Goal: Information Seeking & Learning: Learn about a topic

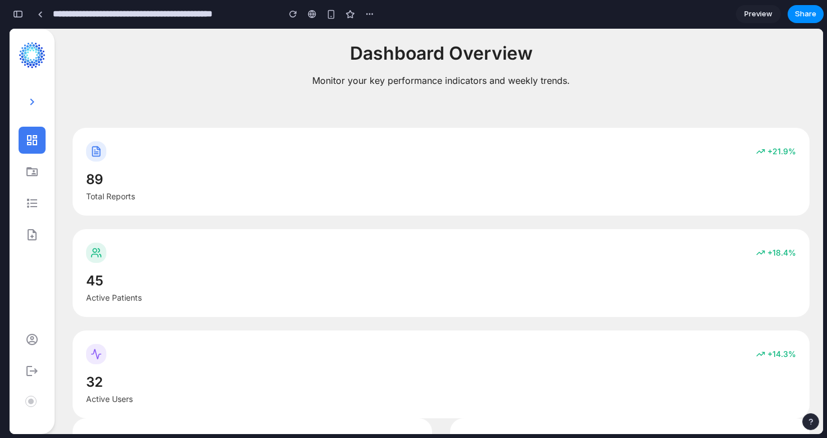
scroll to position [297, 0]
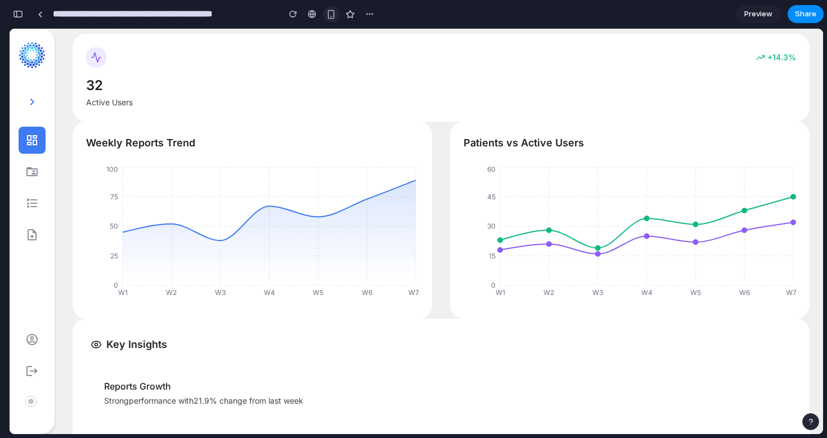
click at [333, 15] on div "button" at bounding box center [331, 15] width 10 height 10
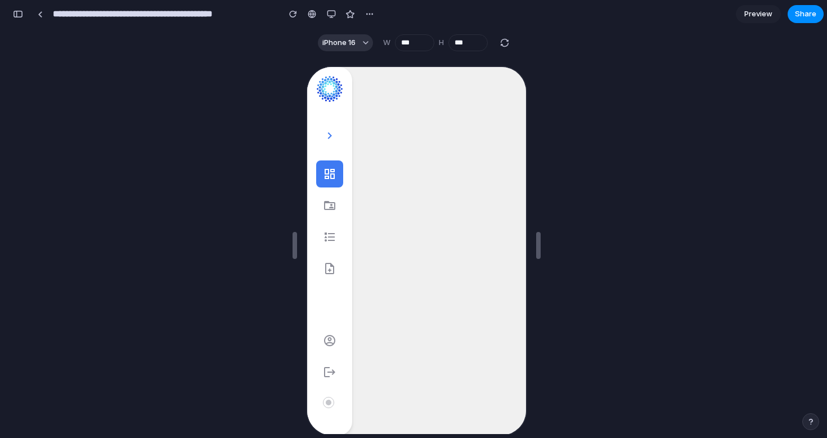
scroll to position [20, 0]
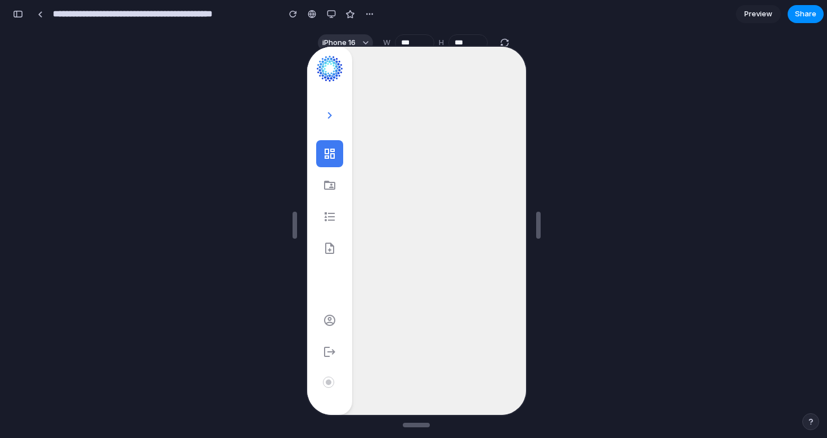
click at [430, 217] on div "Dashboard Overview Monitor your key performance indicators and weekly trends. +…" at bounding box center [415, 230] width 219 height 368
click at [386, 154] on div "Dashboard Overview Monitor your key performance indicators and weekly trends. +…" at bounding box center [415, 230] width 219 height 368
click at [329, 13] on div "button" at bounding box center [331, 14] width 9 height 9
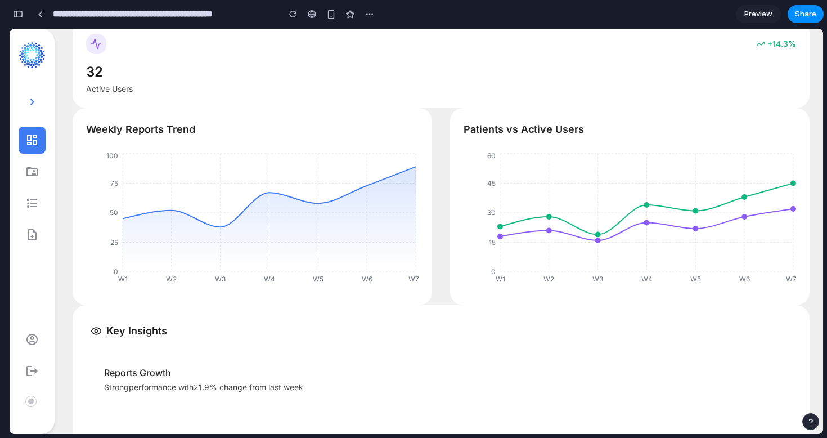
scroll to position [305, 0]
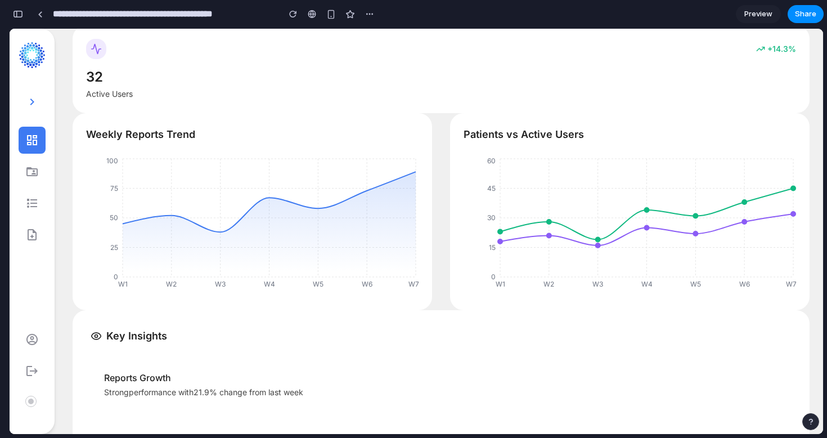
click at [265, 104] on div "+ 14.3 % 32 Active Users" at bounding box center [441, 69] width 737 height 88
click at [135, 132] on h3 "Weekly Reports Trend" at bounding box center [252, 135] width 333 height 16
click at [79, 128] on div "Weekly Reports Trend W1 W2 W3 W4 W5 W6 W7 0 25 50 75 100" at bounding box center [253, 211] width 360 height 197
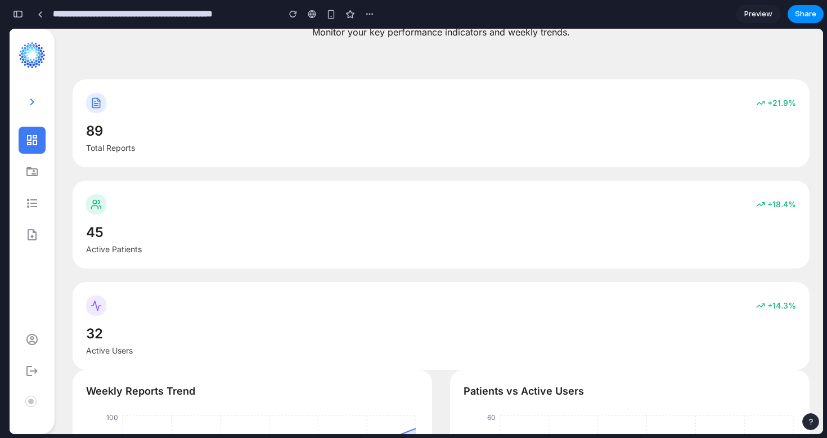
scroll to position [48, 0]
